Goal: Information Seeking & Learning: Learn about a topic

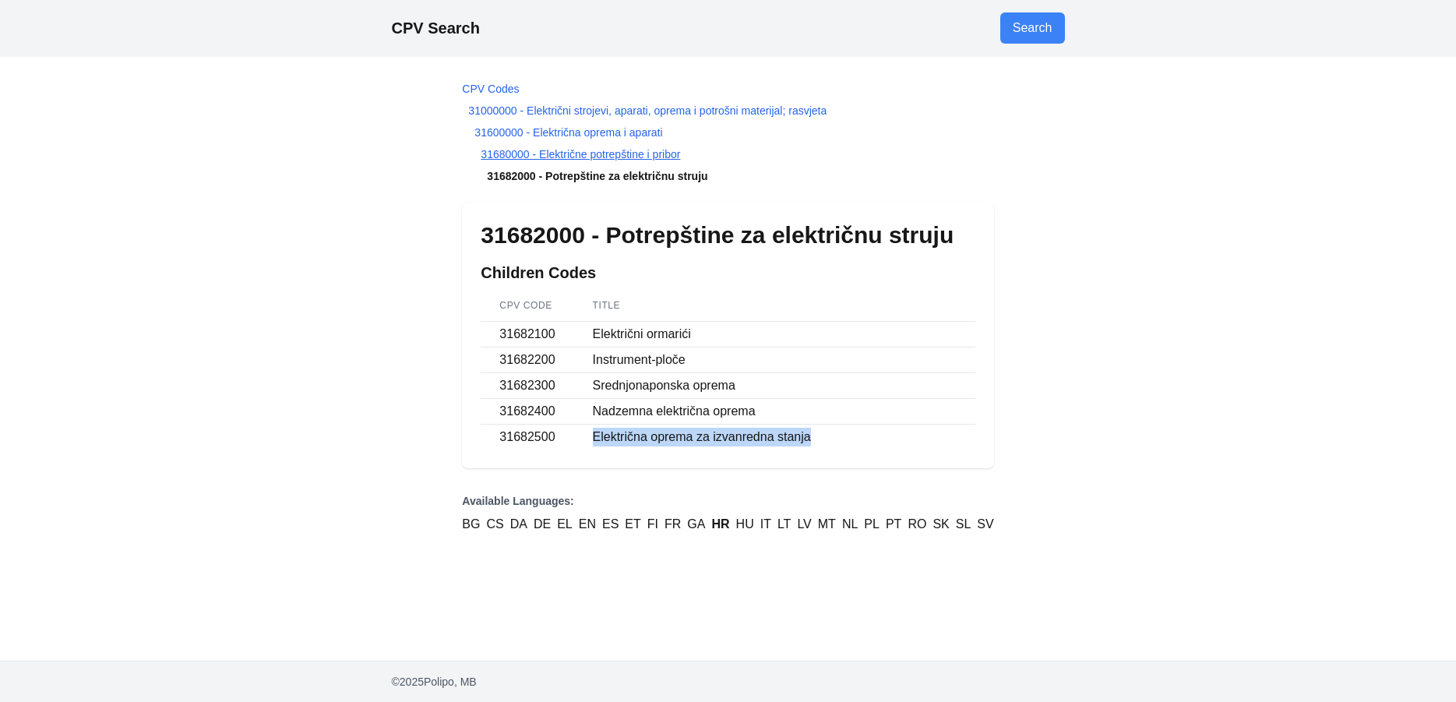
click at [593, 154] on link "31680000 - Električne potrepštine i pribor" at bounding box center [580, 154] width 199 height 12
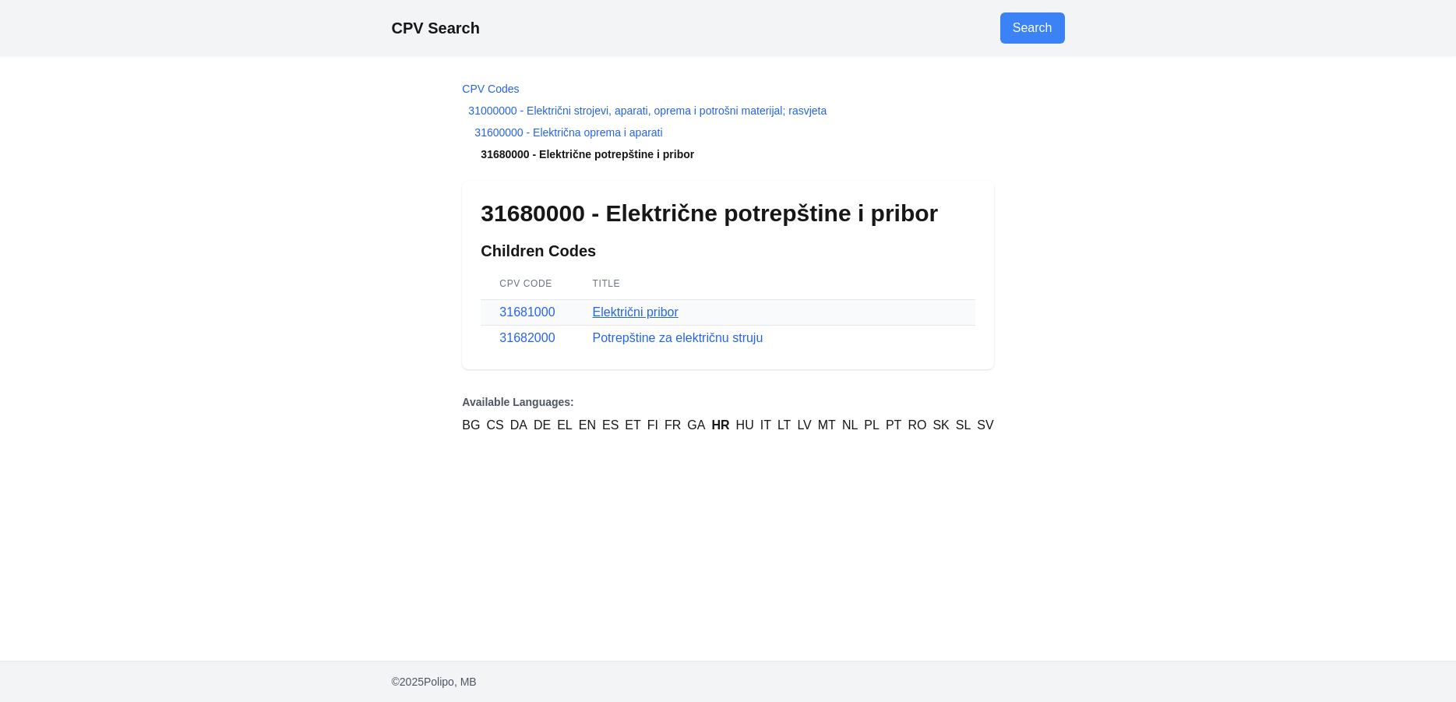
click at [640, 311] on link "Električni pribor" at bounding box center [636, 311] width 86 height 13
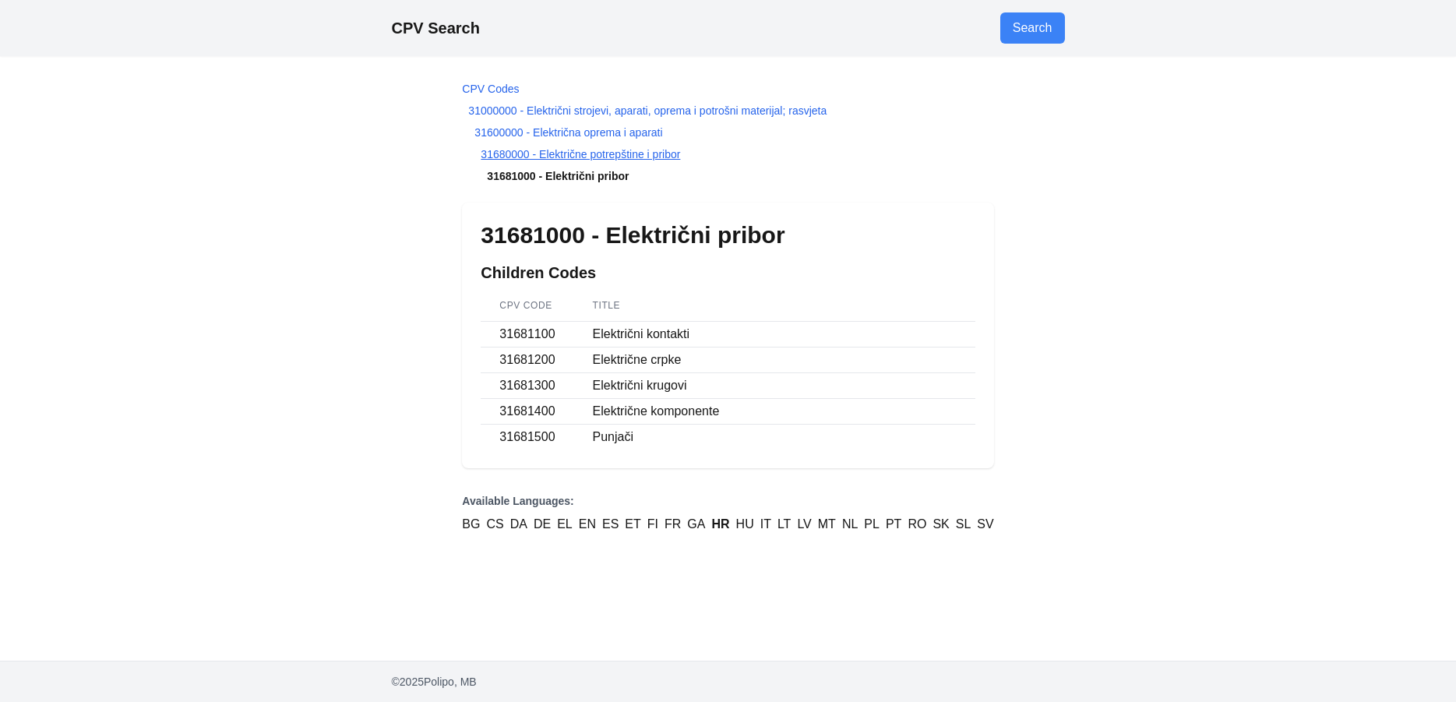
click at [631, 156] on link "31680000 - Električne potrepštine i pribor" at bounding box center [580, 154] width 199 height 12
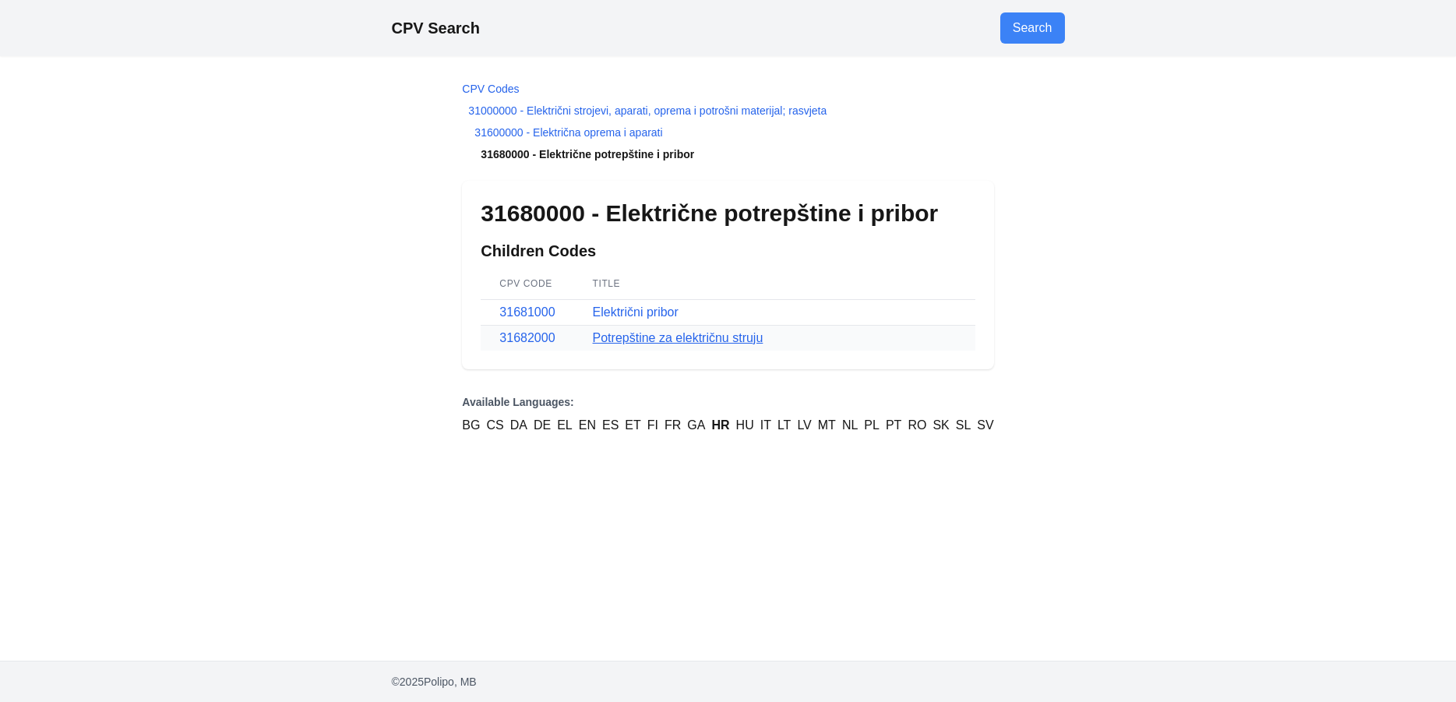
click at [660, 337] on link "Potrepštine za električnu struju" at bounding box center [678, 337] width 171 height 13
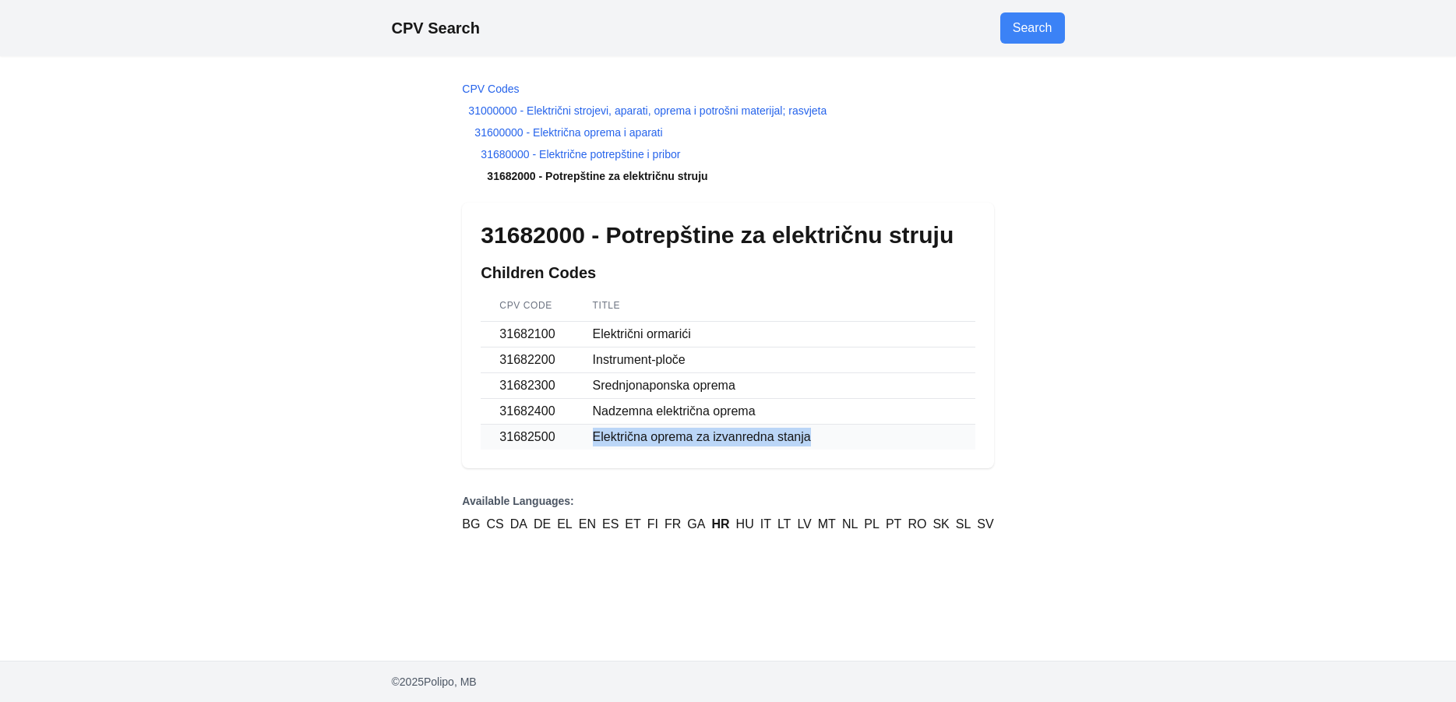
drag, startPoint x: 591, startPoint y: 436, endPoint x: 827, endPoint y: 437, distance: 235.3
click at [827, 437] on td "Električna oprema za izvanredna stanja" at bounding box center [774, 438] width 401 height 26
